Goal: Task Accomplishment & Management: Manage account settings

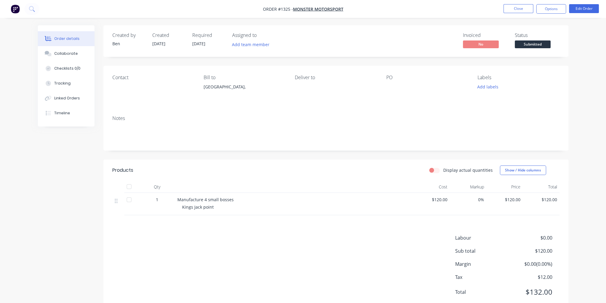
click at [535, 42] on span "Submitted" at bounding box center [533, 44] width 36 height 7
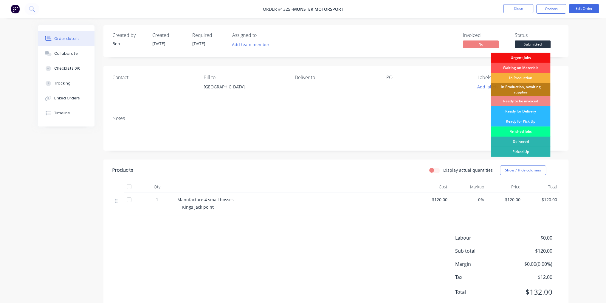
click at [530, 132] on div "Finished Jobs" at bounding box center [520, 132] width 60 height 10
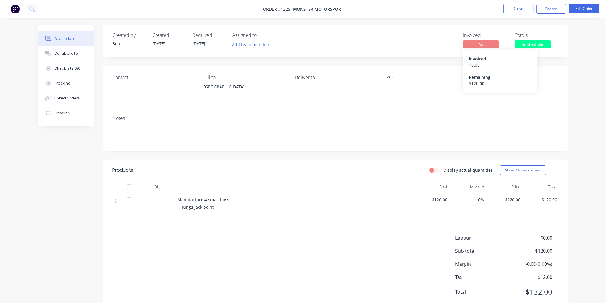
click at [484, 43] on span "No" at bounding box center [481, 44] width 36 height 7
click at [552, 6] on button "Options" at bounding box center [551, 9] width 30 height 10
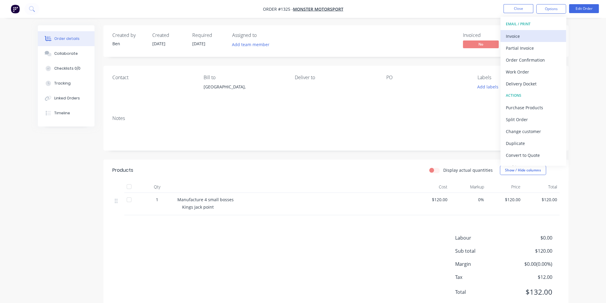
click at [527, 36] on div "Invoice" at bounding box center [533, 36] width 55 height 9
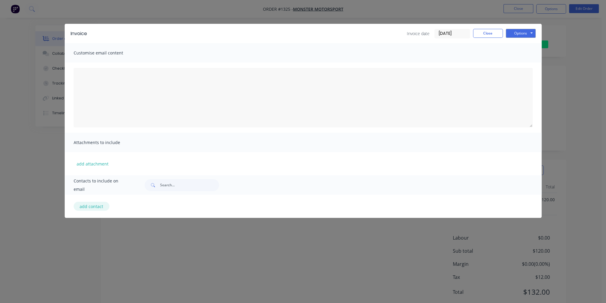
click at [91, 205] on button "add contact" at bounding box center [92, 206] width 36 height 9
select select "AU"
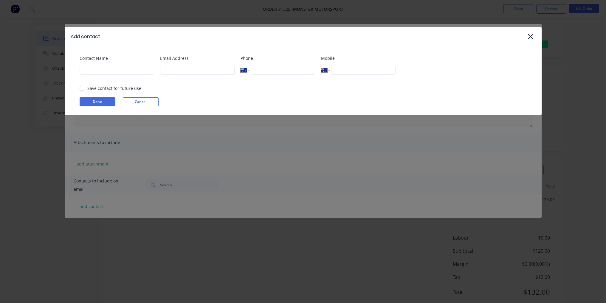
click at [108, 75] on div "Contact Name" at bounding box center [117, 67] width 74 height 24
click at [108, 72] on input at bounding box center [117, 70] width 74 height 9
type input "[PERSON_NAME]"
type input "ben@btengineeringvic.com.au"
type input "0400 286 501"
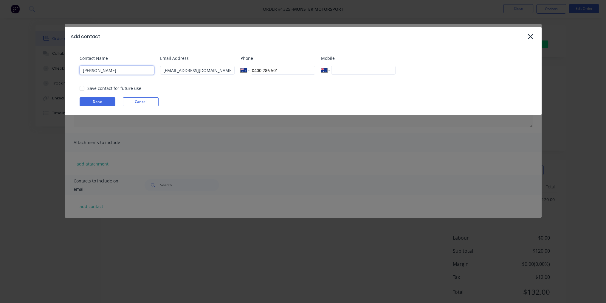
click at [83, 86] on div at bounding box center [82, 89] width 12 height 12
click at [92, 99] on button "Done" at bounding box center [98, 101] width 36 height 9
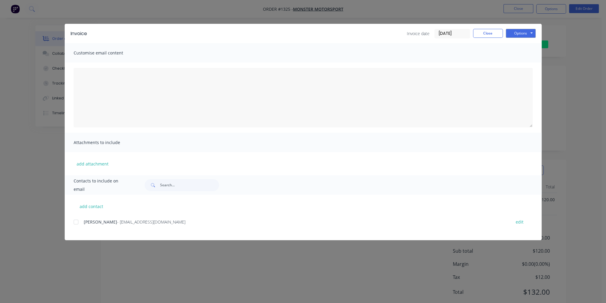
click at [77, 222] on div at bounding box center [76, 222] width 12 height 12
click at [527, 31] on button "Options" at bounding box center [521, 33] width 30 height 9
click at [530, 65] on button "Email" at bounding box center [525, 64] width 38 height 10
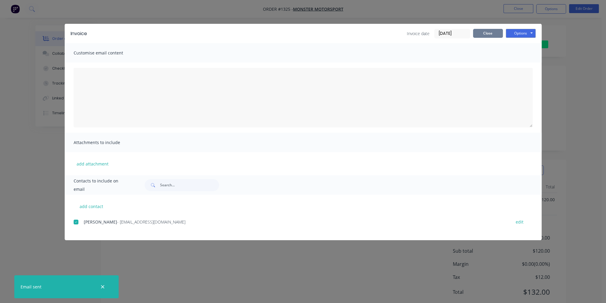
click at [486, 34] on button "Close" at bounding box center [488, 33] width 30 height 9
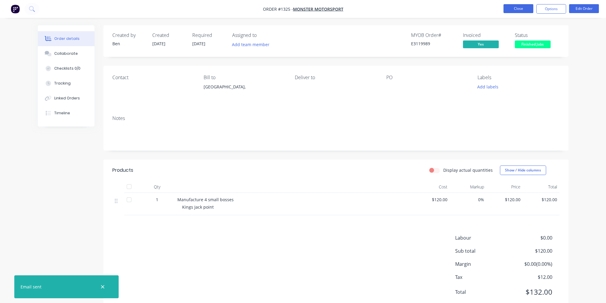
click at [522, 12] on button "Close" at bounding box center [518, 8] width 30 height 9
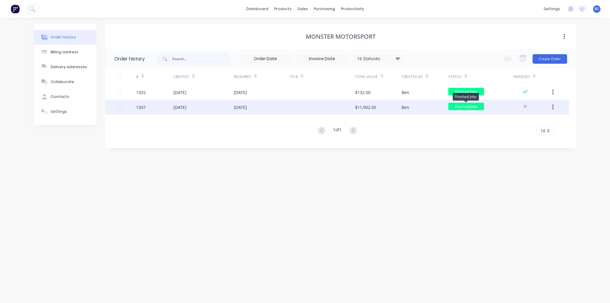
click at [452, 105] on span "Finished Jobs" at bounding box center [466, 106] width 36 height 7
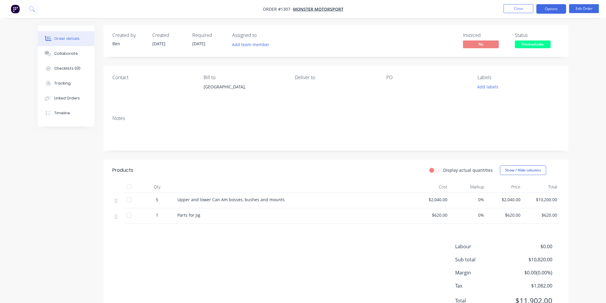
click at [554, 8] on button "Options" at bounding box center [551, 9] width 30 height 10
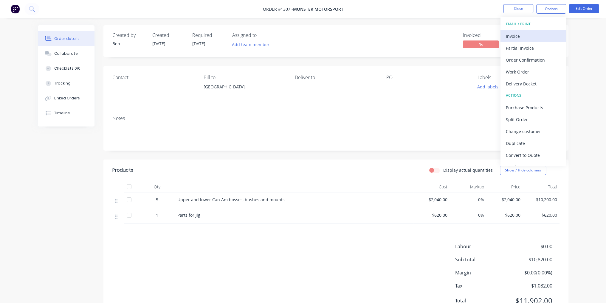
click at [535, 41] on button "Invoice" at bounding box center [533, 36] width 66 height 12
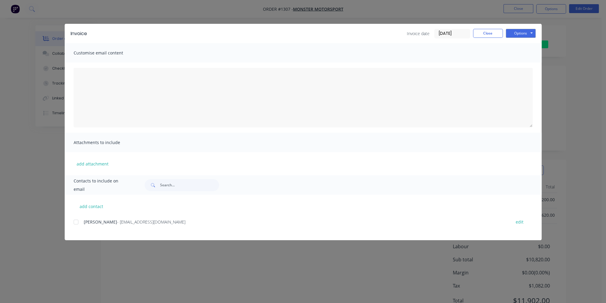
click at [77, 224] on div at bounding box center [76, 222] width 12 height 12
click at [522, 34] on button "Options" at bounding box center [521, 33] width 30 height 9
click at [526, 66] on button "Email" at bounding box center [525, 64] width 38 height 10
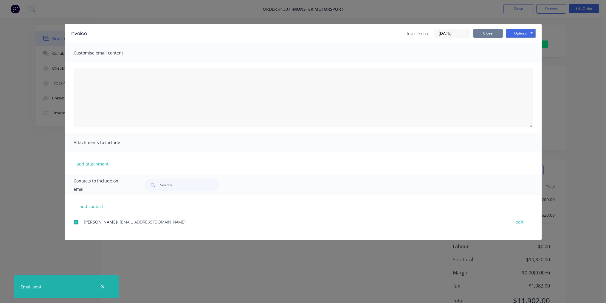
click at [489, 33] on button "Close" at bounding box center [488, 33] width 30 height 9
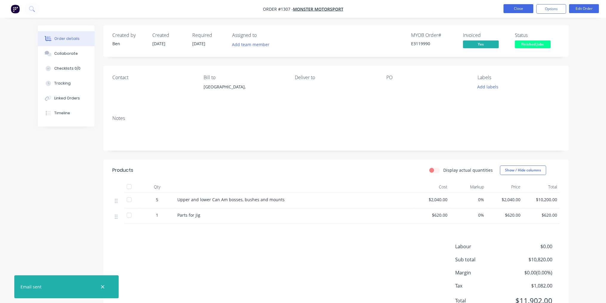
click at [524, 4] on button "Close" at bounding box center [518, 8] width 30 height 9
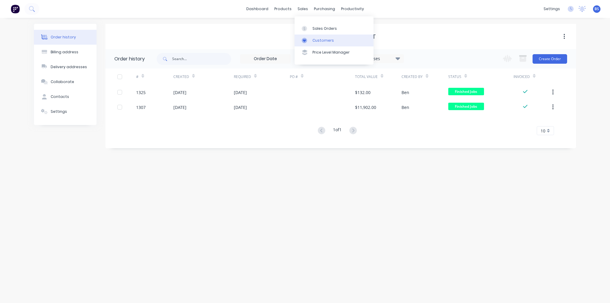
click at [326, 42] on div "Customers" at bounding box center [323, 40] width 21 height 5
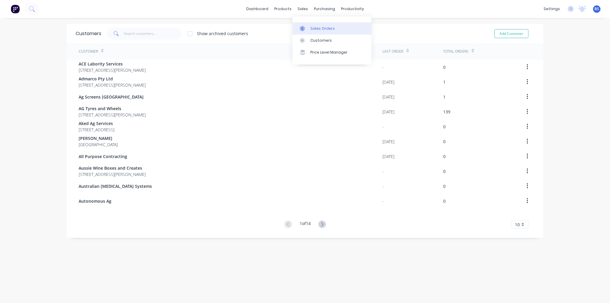
click at [309, 29] on link "Sales Orders" at bounding box center [332, 28] width 79 height 12
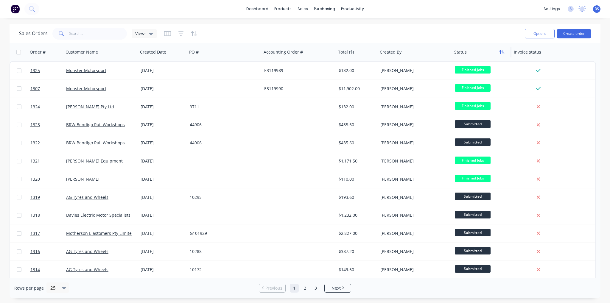
click at [501, 52] on icon "button" at bounding box center [501, 52] width 5 height 5
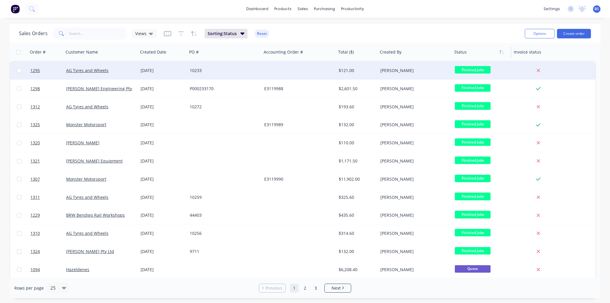
click at [412, 74] on div "[PERSON_NAME]" at bounding box center [415, 71] width 74 height 18
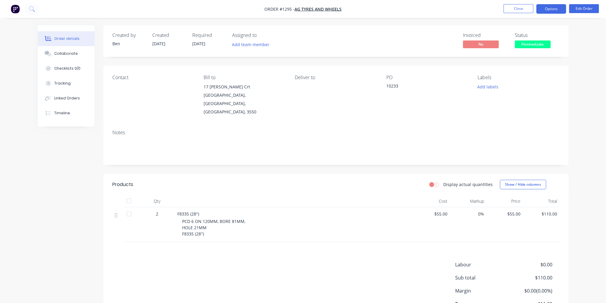
click at [553, 10] on button "Options" at bounding box center [551, 9] width 30 height 10
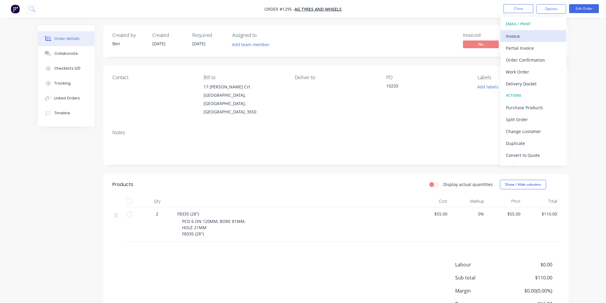
click at [537, 41] on button "Invoice" at bounding box center [533, 36] width 66 height 12
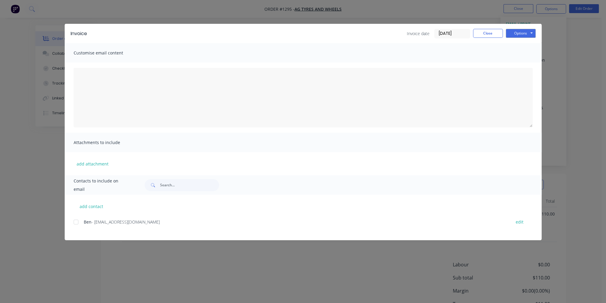
click at [75, 221] on div at bounding box center [76, 222] width 12 height 12
click at [518, 35] on button "Options" at bounding box center [521, 33] width 30 height 9
click at [529, 67] on button "Email" at bounding box center [525, 64] width 38 height 10
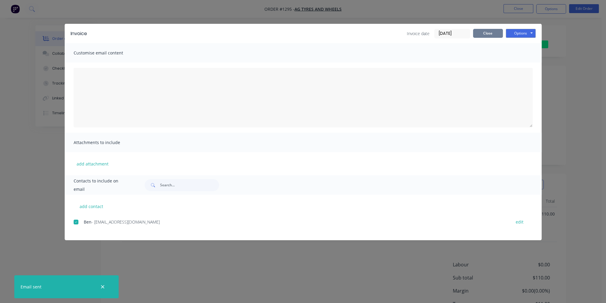
click at [493, 30] on button "Close" at bounding box center [488, 33] width 30 height 9
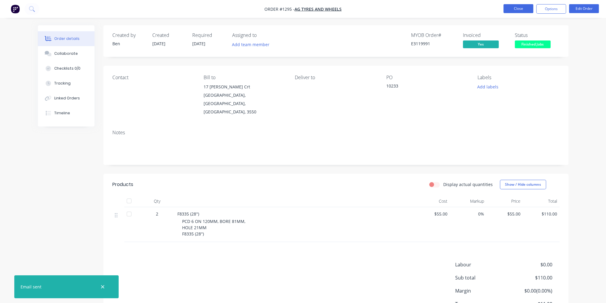
click at [519, 12] on button "Close" at bounding box center [518, 8] width 30 height 9
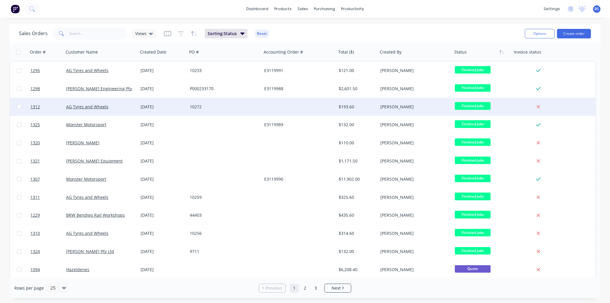
click at [377, 109] on div "$193.60" at bounding box center [357, 107] width 42 height 18
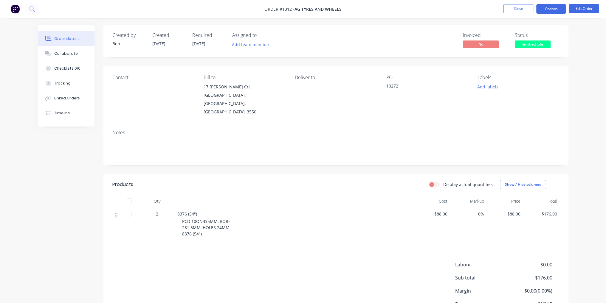
click at [553, 6] on button "Options" at bounding box center [551, 9] width 30 height 10
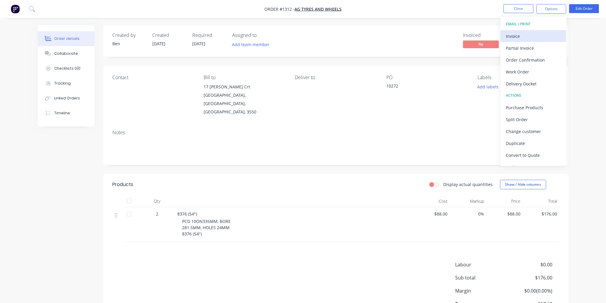
click at [526, 34] on div "Invoice" at bounding box center [533, 36] width 55 height 9
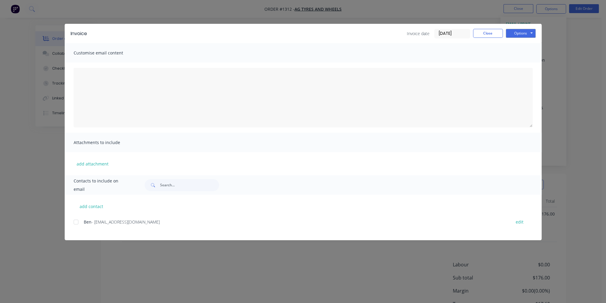
click at [76, 224] on div at bounding box center [76, 222] width 12 height 12
click at [526, 31] on button "Options" at bounding box center [521, 33] width 30 height 9
click at [528, 66] on button "Email" at bounding box center [525, 64] width 38 height 10
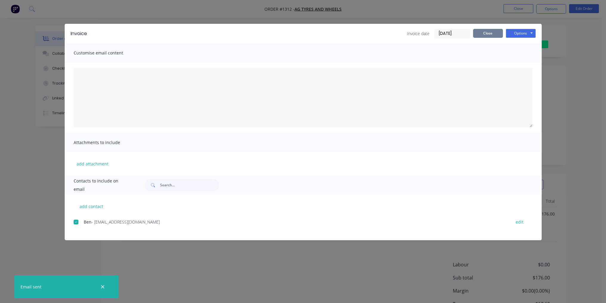
click at [488, 33] on button "Close" at bounding box center [488, 33] width 30 height 9
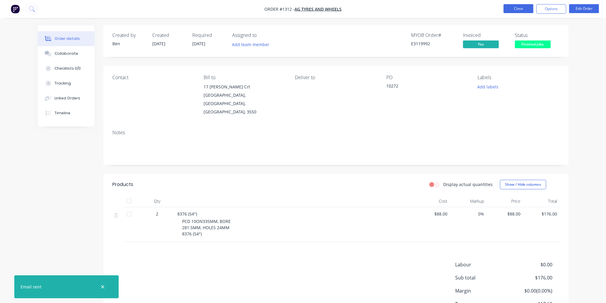
click at [522, 8] on button "Close" at bounding box center [518, 8] width 30 height 9
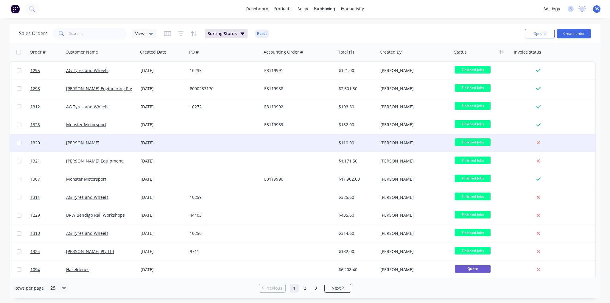
click at [329, 147] on div at bounding box center [299, 143] width 74 height 18
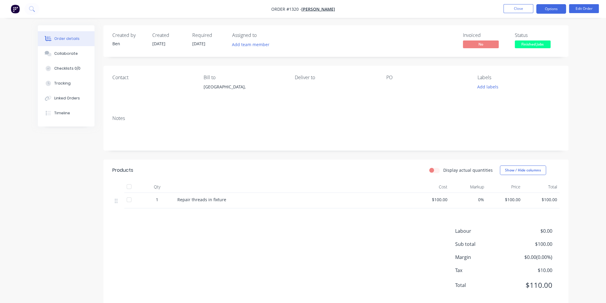
click at [553, 10] on button "Options" at bounding box center [551, 9] width 30 height 10
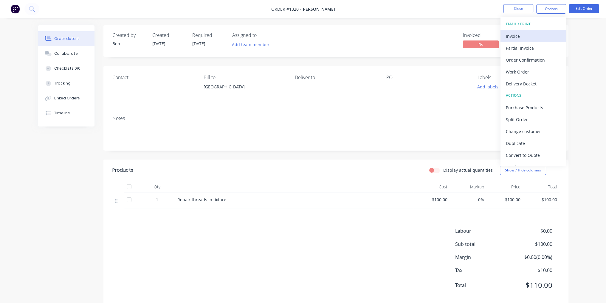
click at [541, 32] on div "Invoice" at bounding box center [533, 36] width 55 height 9
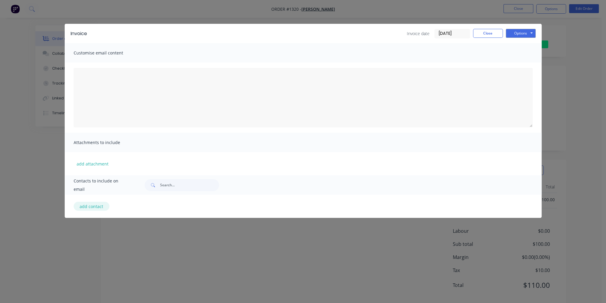
click at [98, 206] on button "add contact" at bounding box center [92, 206] width 36 height 9
select select "AU"
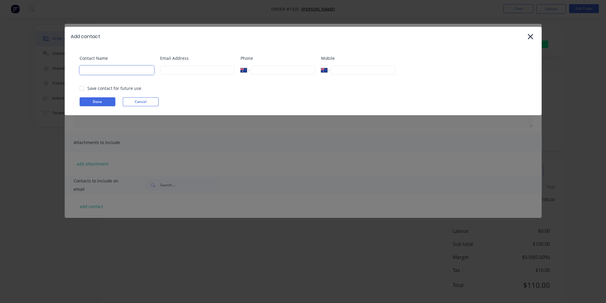
drag, startPoint x: 102, startPoint y: 68, endPoint x: 103, endPoint y: 72, distance: 4.3
click at [102, 68] on input at bounding box center [117, 70] width 74 height 9
type input "[PERSON_NAME]"
type input "[EMAIL_ADDRESS][DOMAIN_NAME]"
type input "0400 286 501"
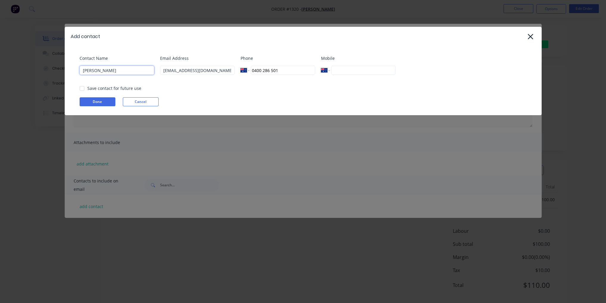
click at [84, 88] on div at bounding box center [82, 89] width 12 height 12
click at [98, 103] on button "Done" at bounding box center [98, 101] width 36 height 9
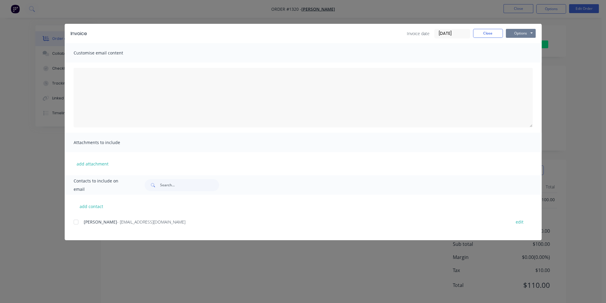
click at [530, 37] on button "Options" at bounding box center [521, 33] width 30 height 9
drag, startPoint x: 74, startPoint y: 223, endPoint x: 77, endPoint y: 222, distance: 3.4
click at [74, 223] on div at bounding box center [76, 222] width 12 height 12
click at [526, 35] on button "Options" at bounding box center [521, 33] width 30 height 9
click at [527, 62] on button "Email" at bounding box center [525, 64] width 38 height 10
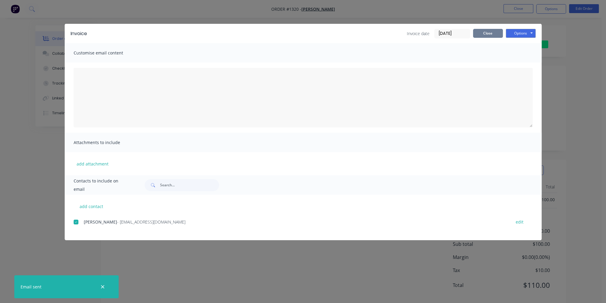
click at [494, 34] on button "Close" at bounding box center [488, 33] width 30 height 9
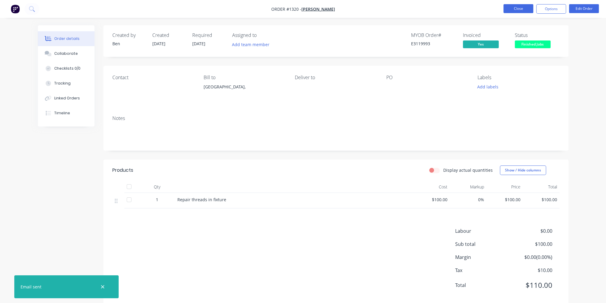
click at [524, 10] on button "Close" at bounding box center [518, 8] width 30 height 9
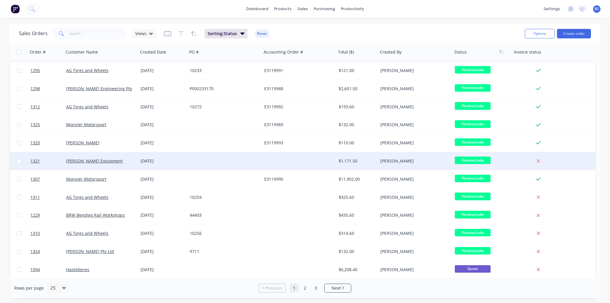
click at [510, 161] on div "Finished Jobs" at bounding box center [482, 161] width 55 height 9
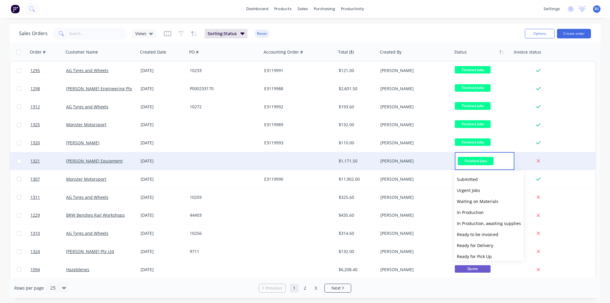
click at [360, 165] on div "$1,171.50" at bounding box center [357, 161] width 42 height 18
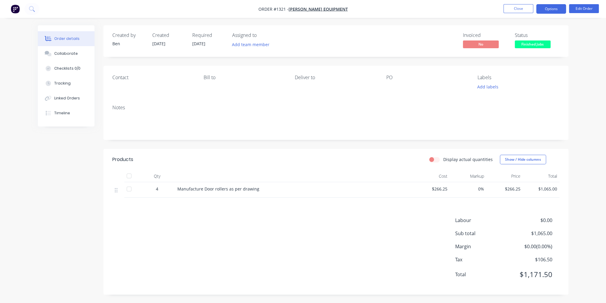
click at [554, 6] on button "Options" at bounding box center [551, 9] width 30 height 10
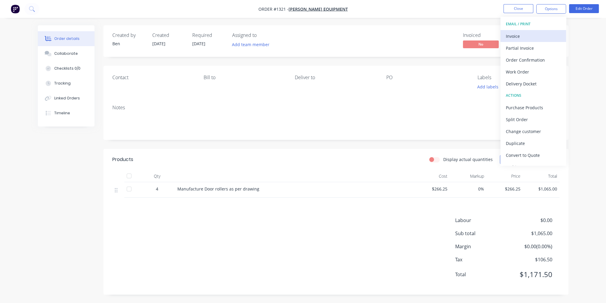
click at [540, 38] on div "Invoice" at bounding box center [533, 36] width 55 height 9
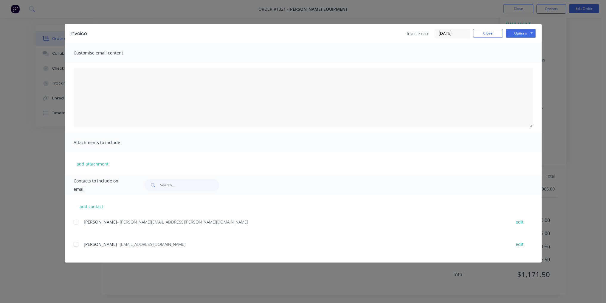
click at [78, 251] on div "[PERSON_NAME] - [PERSON_NAME][EMAIL_ADDRESS][DOMAIN_NAME] edit" at bounding box center [308, 247] width 468 height 15
click at [77, 245] on div at bounding box center [76, 245] width 12 height 12
click at [530, 34] on button "Options" at bounding box center [521, 33] width 30 height 9
click at [527, 66] on button "Email" at bounding box center [525, 64] width 38 height 10
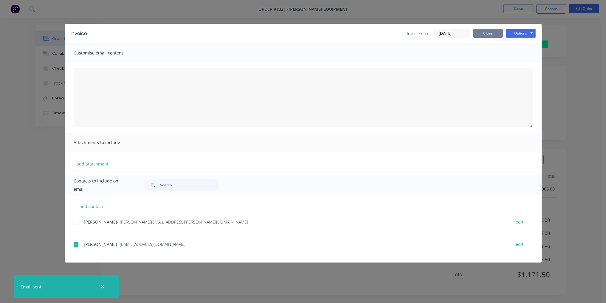
click at [490, 35] on button "Close" at bounding box center [488, 33] width 30 height 9
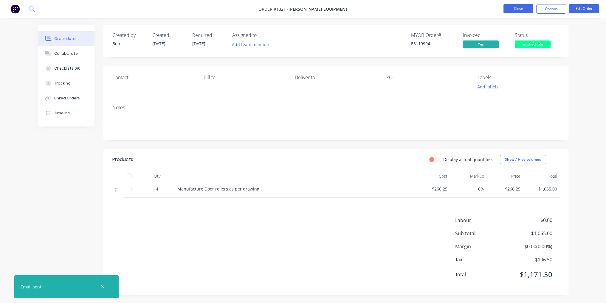
click at [520, 11] on button "Close" at bounding box center [518, 8] width 30 height 9
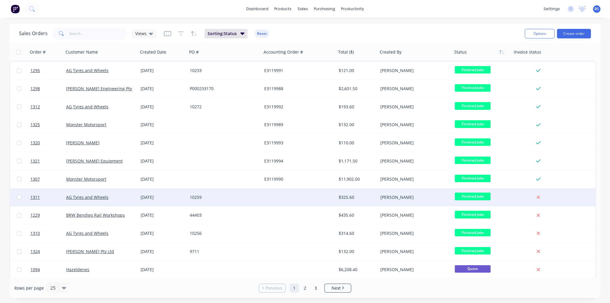
click at [353, 199] on div "$325.60" at bounding box center [356, 198] width 35 height 6
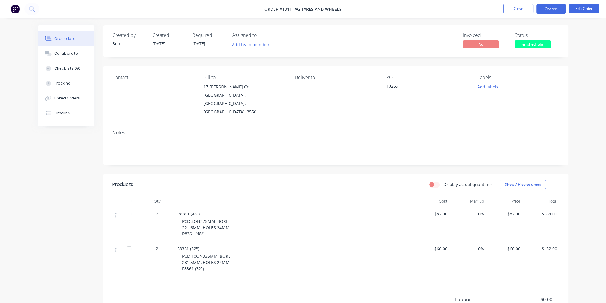
click at [548, 9] on button "Options" at bounding box center [551, 9] width 30 height 10
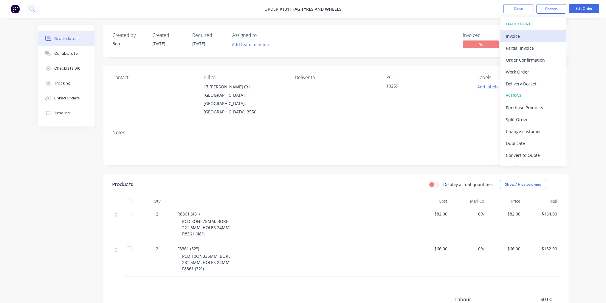
click at [520, 39] on div "Invoice" at bounding box center [533, 36] width 55 height 9
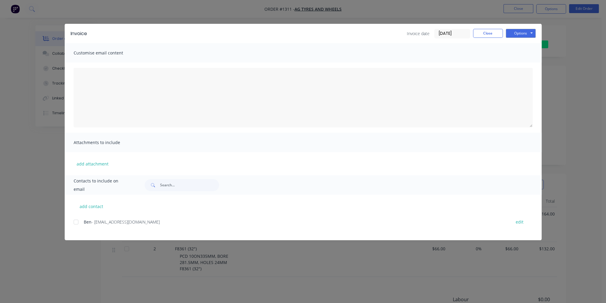
click at [76, 222] on div at bounding box center [76, 222] width 12 height 12
click at [513, 32] on button "Options" at bounding box center [521, 33] width 30 height 9
click at [527, 67] on button "Email" at bounding box center [525, 64] width 38 height 10
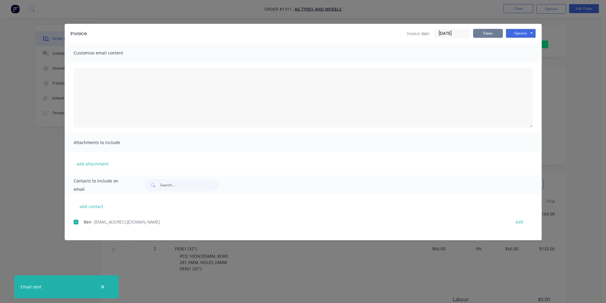
click at [491, 36] on button "Close" at bounding box center [488, 33] width 30 height 9
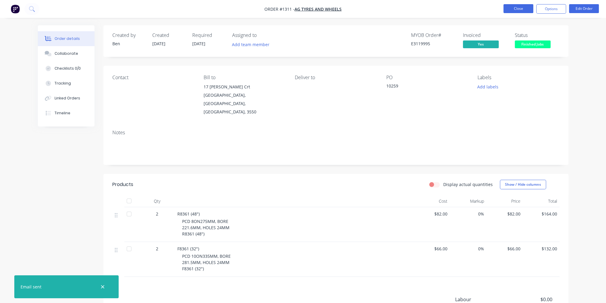
click at [519, 10] on button "Close" at bounding box center [518, 8] width 30 height 9
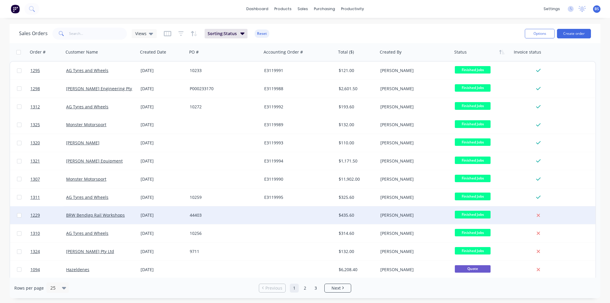
click at [429, 214] on div "[PERSON_NAME]" at bounding box center [414, 215] width 66 height 6
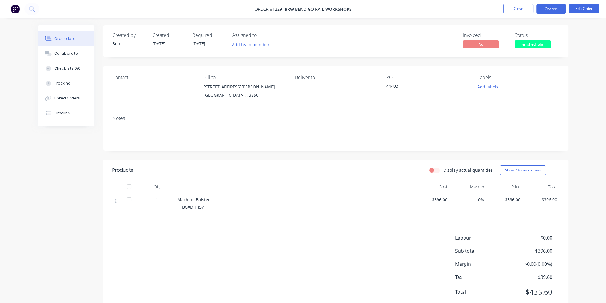
click at [546, 10] on button "Options" at bounding box center [551, 9] width 30 height 10
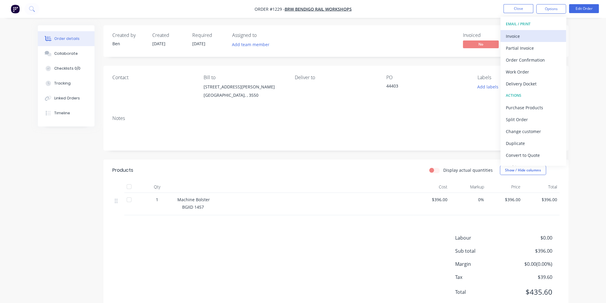
click at [534, 30] on button "Invoice" at bounding box center [533, 36] width 66 height 12
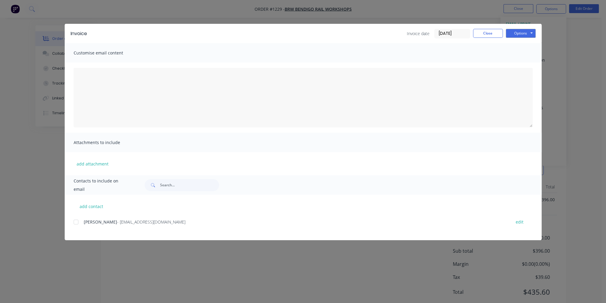
click at [74, 223] on div at bounding box center [76, 222] width 12 height 12
click at [522, 35] on button "Options" at bounding box center [521, 33] width 30 height 9
click at [524, 65] on button "Email" at bounding box center [525, 64] width 38 height 10
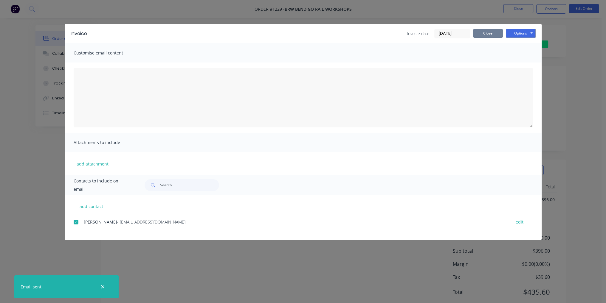
click at [488, 34] on button "Close" at bounding box center [488, 33] width 30 height 9
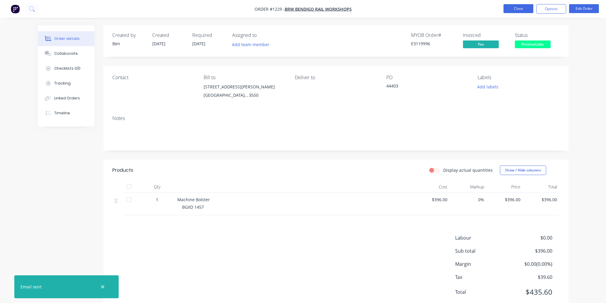
click at [517, 9] on button "Close" at bounding box center [518, 8] width 30 height 9
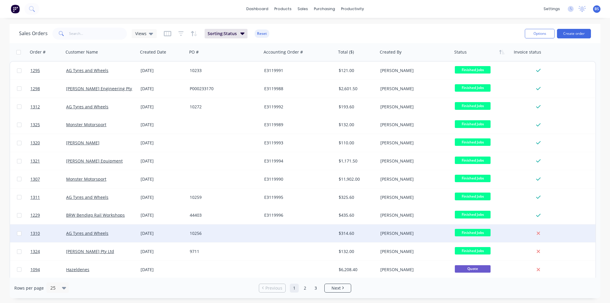
click at [333, 230] on div at bounding box center [299, 234] width 74 height 18
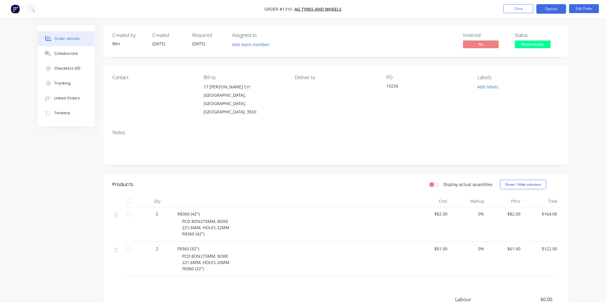
click at [554, 10] on button "Options" at bounding box center [551, 9] width 30 height 10
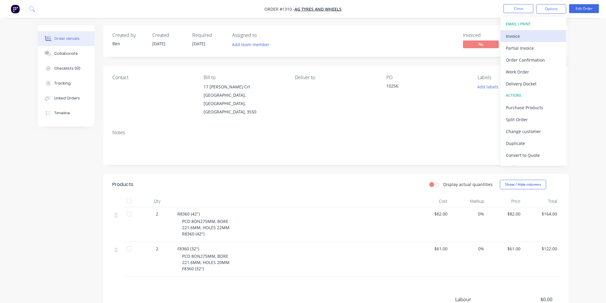
click at [529, 38] on div "Invoice" at bounding box center [533, 36] width 55 height 9
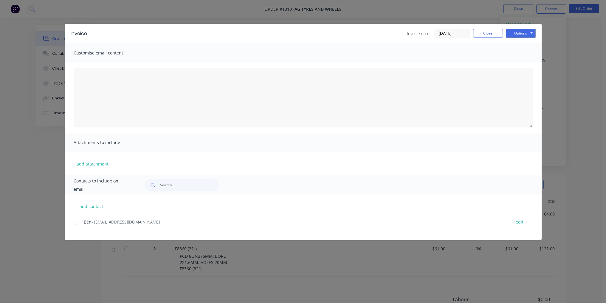
click at [78, 225] on div at bounding box center [76, 222] width 12 height 12
click at [527, 36] on button "Options" at bounding box center [521, 33] width 30 height 9
click at [530, 65] on button "Email" at bounding box center [525, 64] width 38 height 10
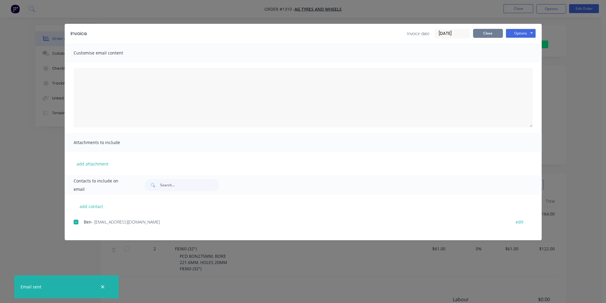
click at [491, 34] on button "Close" at bounding box center [488, 33] width 30 height 9
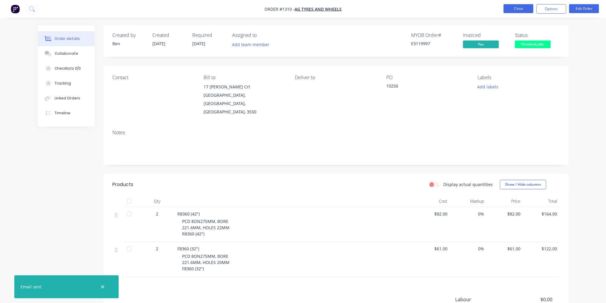
click at [517, 7] on button "Close" at bounding box center [518, 8] width 30 height 9
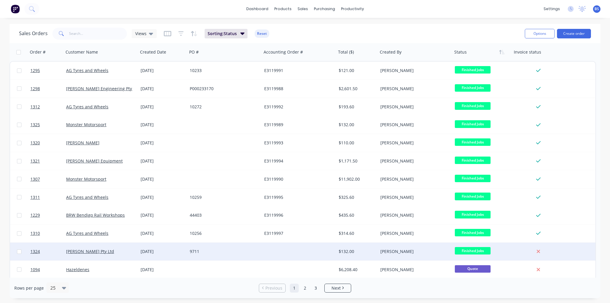
click at [102, 252] on div "[PERSON_NAME] Pty Ltd" at bounding box center [99, 252] width 66 height 6
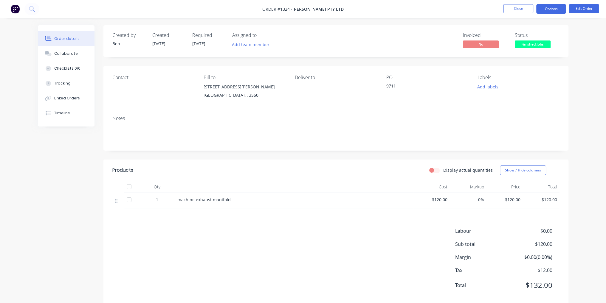
click at [549, 12] on button "Options" at bounding box center [551, 9] width 30 height 10
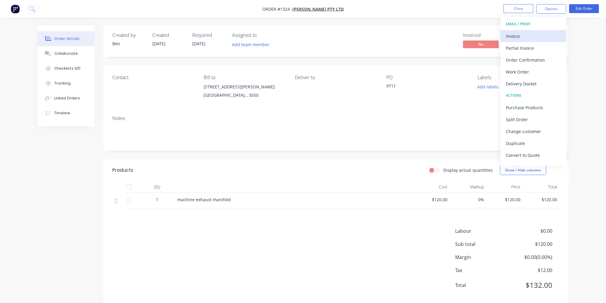
click at [539, 37] on div "Invoice" at bounding box center [533, 36] width 55 height 9
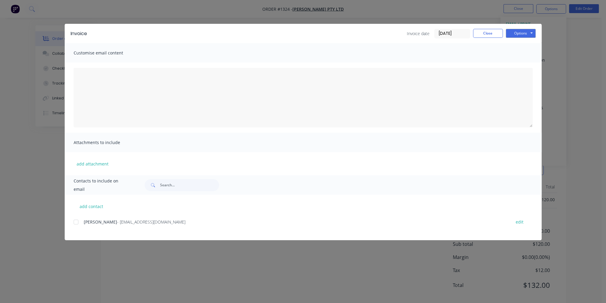
click at [77, 224] on div at bounding box center [76, 222] width 12 height 12
click at [519, 33] on button "Options" at bounding box center [521, 33] width 30 height 9
click at [527, 64] on button "Email" at bounding box center [525, 64] width 38 height 10
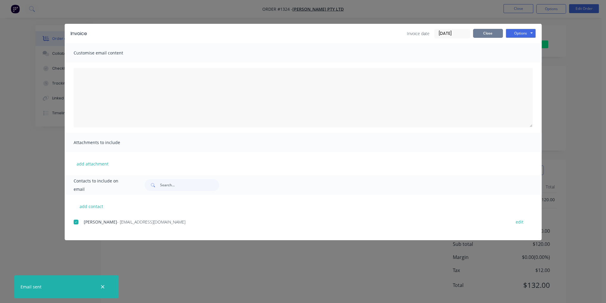
click at [487, 31] on button "Close" at bounding box center [488, 33] width 30 height 9
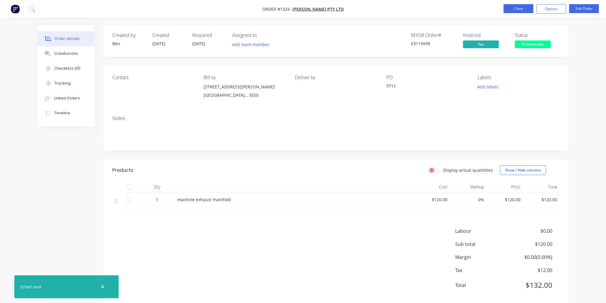
click at [526, 7] on button "Close" at bounding box center [518, 8] width 30 height 9
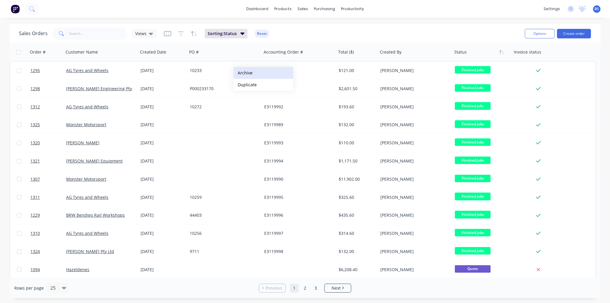
click at [253, 77] on button "Archive" at bounding box center [264, 73] width 60 height 12
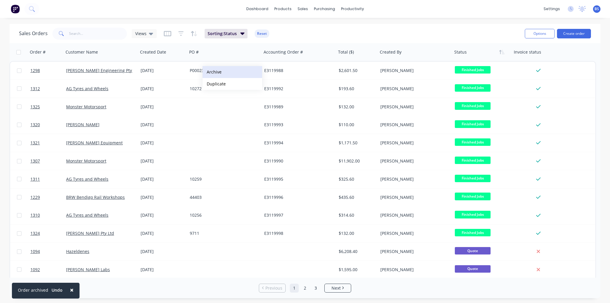
click at [229, 75] on button "Archive" at bounding box center [233, 72] width 60 height 12
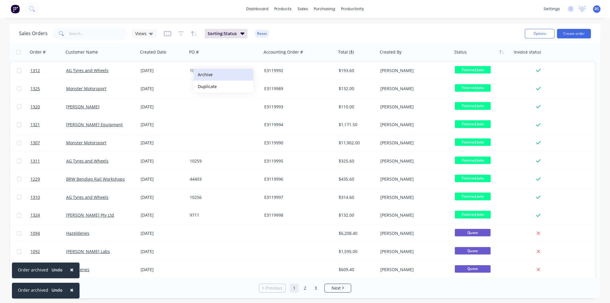
click at [212, 78] on button "Archive" at bounding box center [224, 75] width 60 height 12
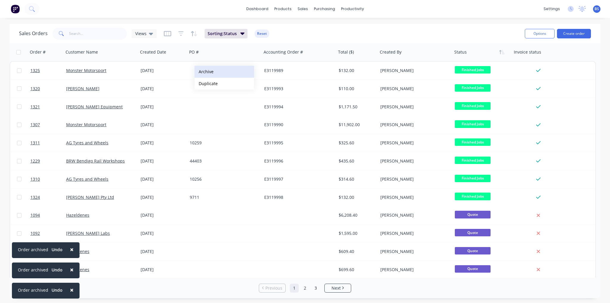
click at [212, 75] on button "Archive" at bounding box center [225, 72] width 60 height 12
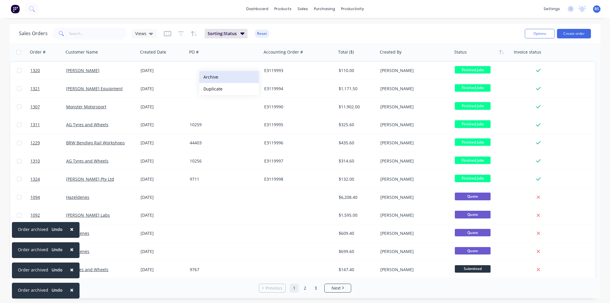
click at [215, 79] on button "Archive" at bounding box center [229, 77] width 60 height 12
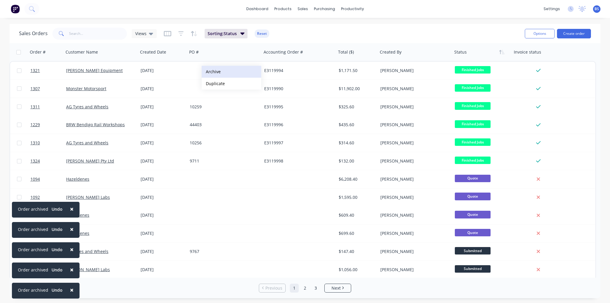
click at [214, 74] on button "Archive" at bounding box center [232, 72] width 60 height 12
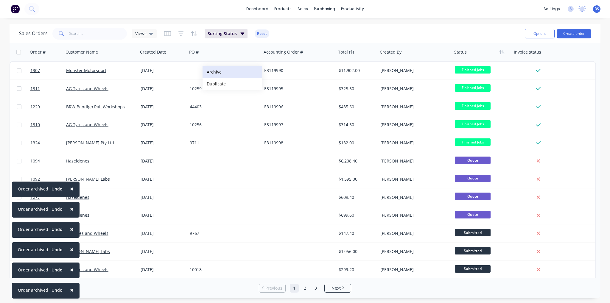
click at [215, 73] on button "Archive" at bounding box center [233, 72] width 60 height 12
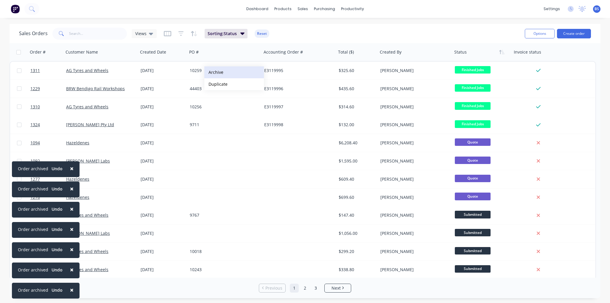
click at [218, 74] on button "Archive" at bounding box center [234, 72] width 60 height 12
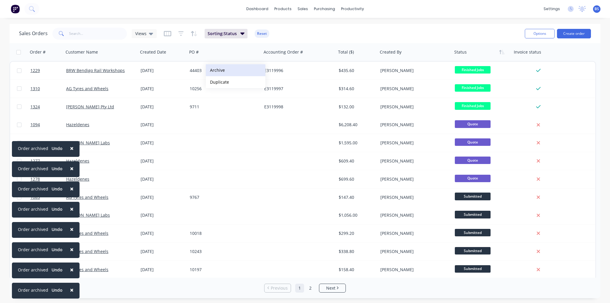
click at [221, 73] on button "Archive" at bounding box center [236, 70] width 60 height 12
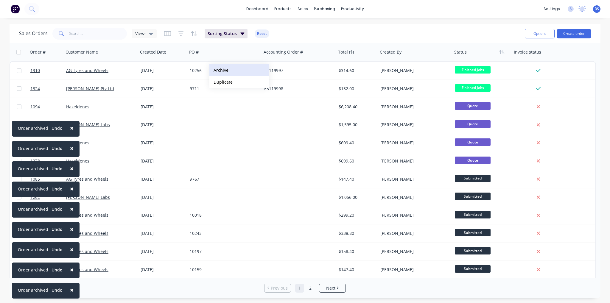
click at [220, 71] on button "Archive" at bounding box center [239, 70] width 60 height 12
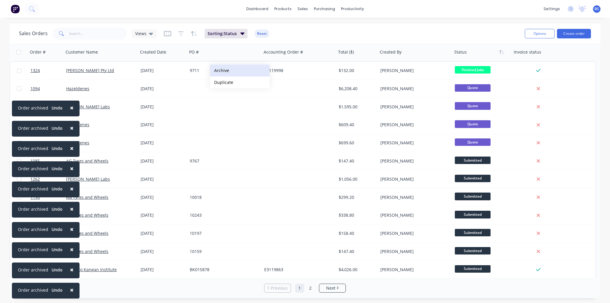
click at [226, 74] on button "Archive" at bounding box center [240, 71] width 60 height 12
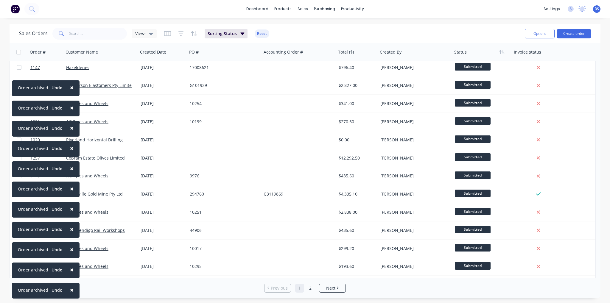
scroll to position [236, 0]
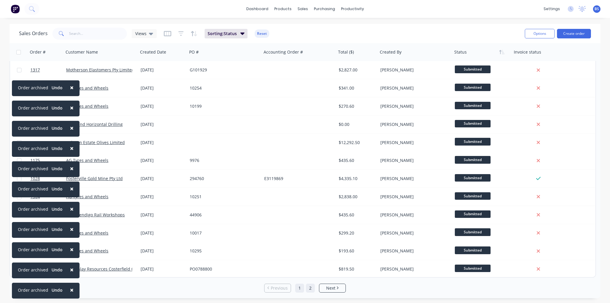
click at [310, 291] on link "2" at bounding box center [310, 288] width 9 height 9
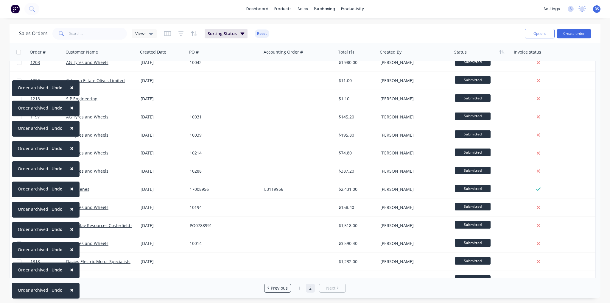
scroll to position [0, 0]
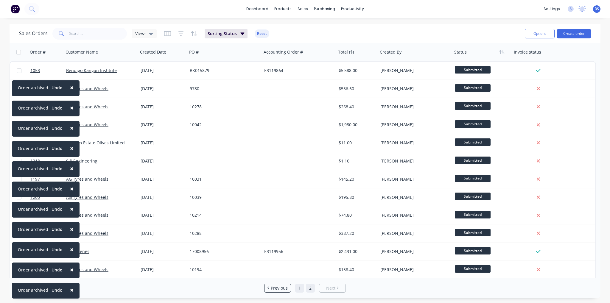
click at [300, 291] on link "1" at bounding box center [299, 288] width 9 height 9
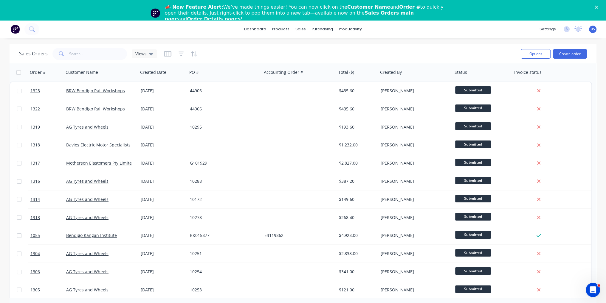
click at [598, 6] on polygon "Close" at bounding box center [596, 7] width 4 height 4
